Goal: Transaction & Acquisition: Purchase product/service

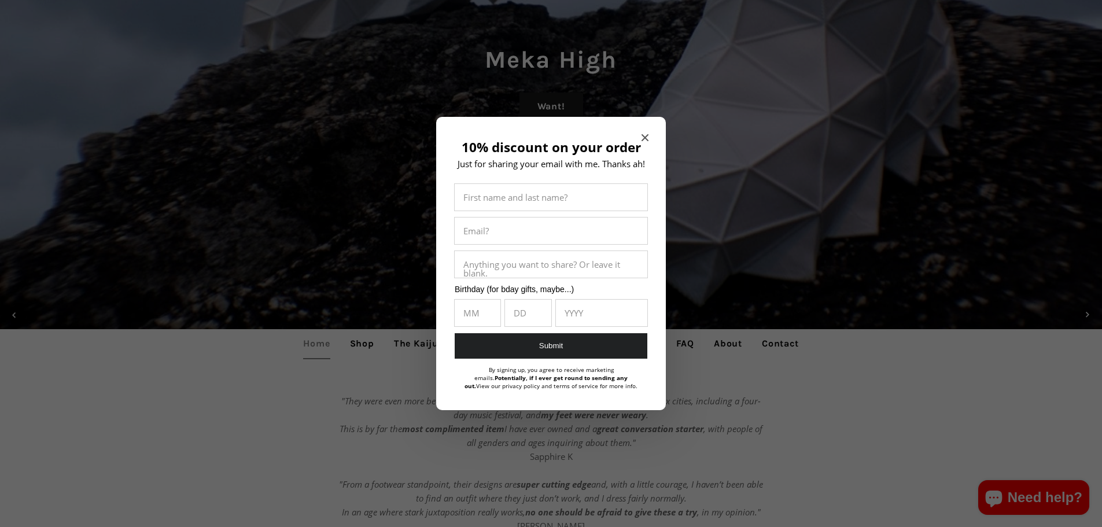
scroll to position [174, 0]
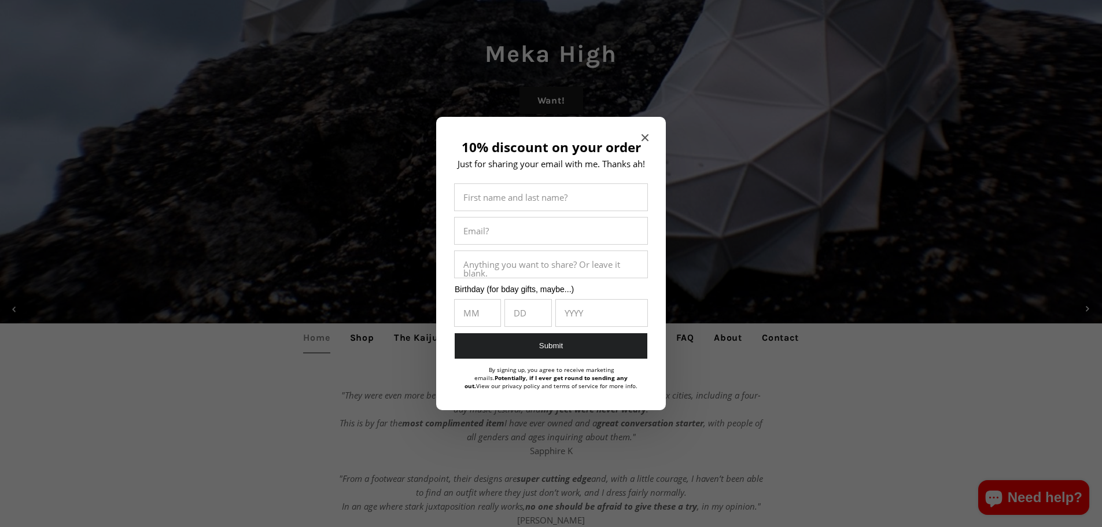
click at [642, 139] on icon "Close modal" at bounding box center [645, 137] width 7 height 7
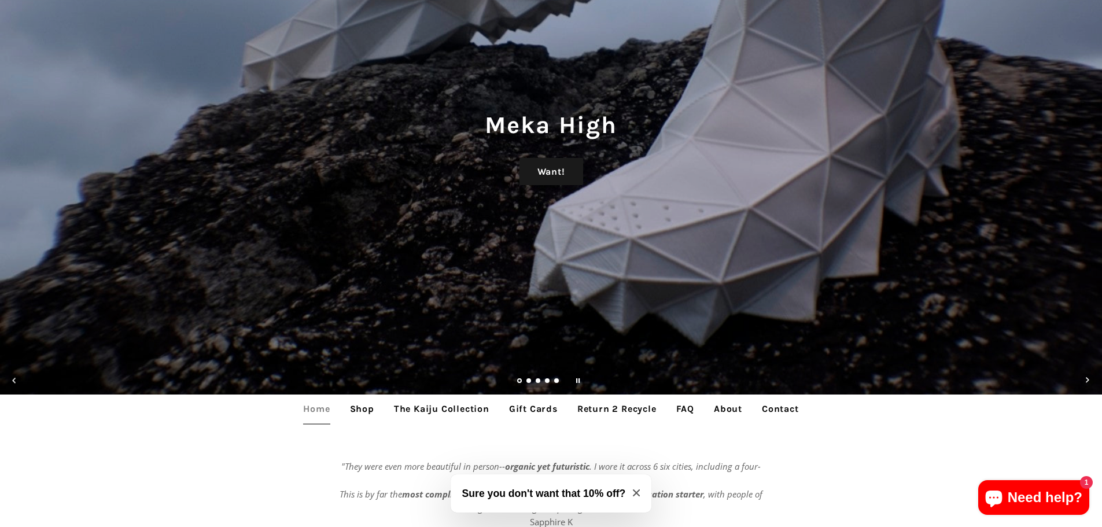
scroll to position [116, 0]
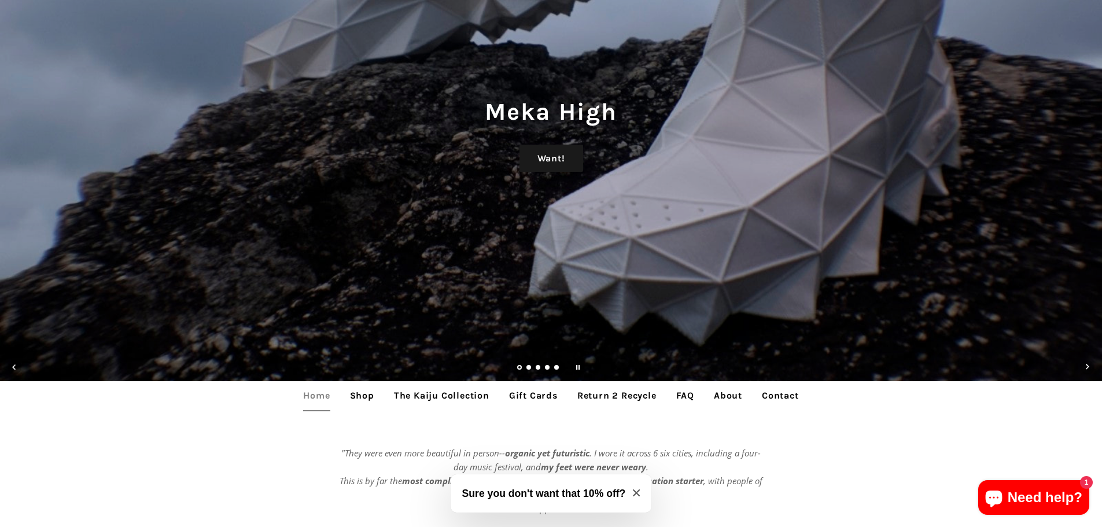
click at [358, 396] on link "Shop" at bounding box center [362, 395] width 42 height 29
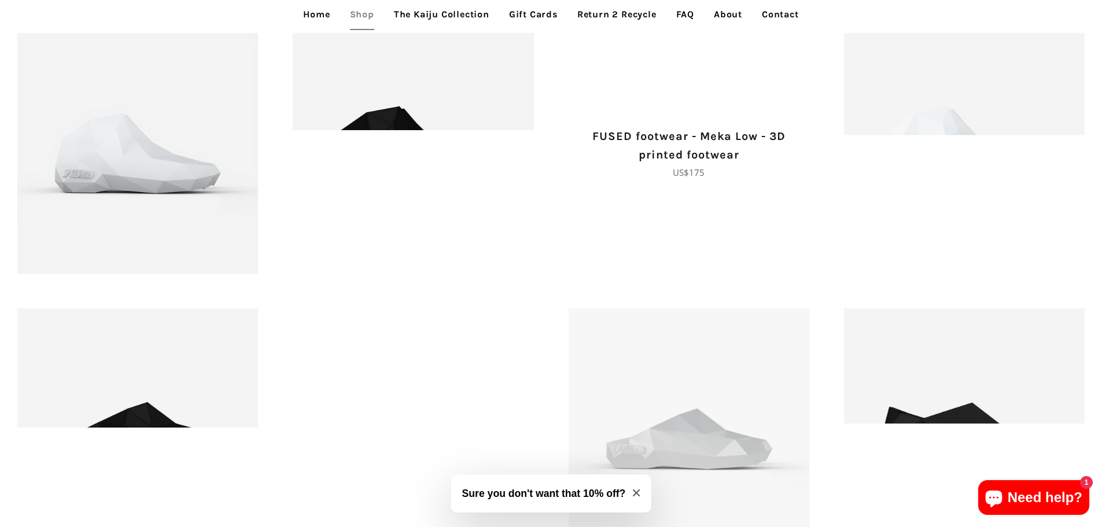
scroll to position [1620, 0]
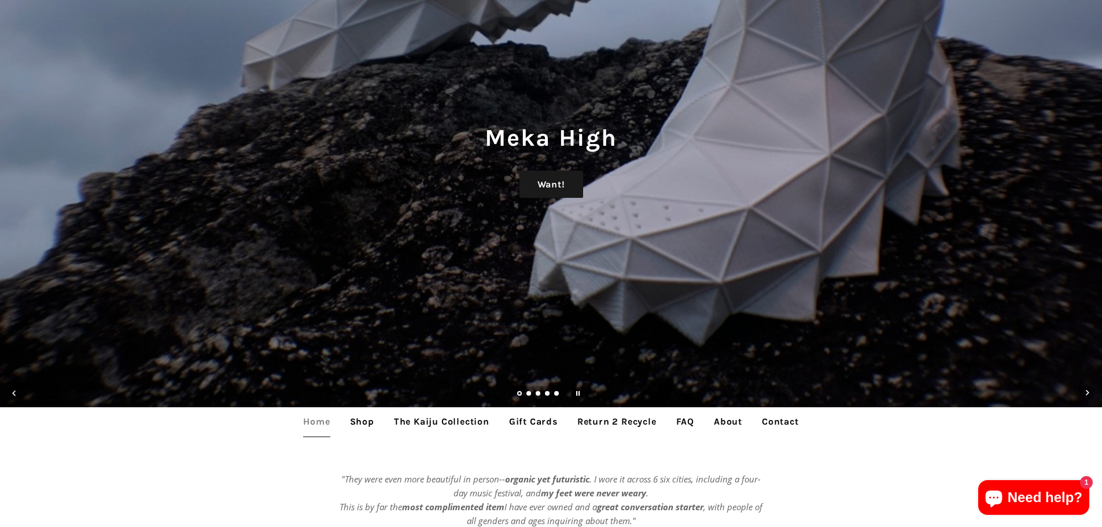
scroll to position [116, 0]
